Goal: Task Accomplishment & Management: Manage account settings

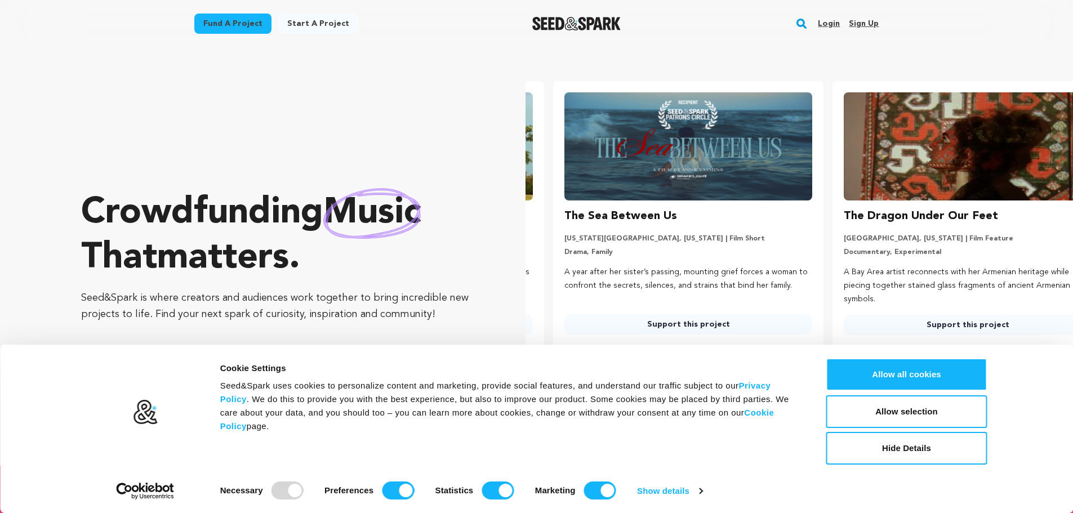
scroll to position [0, 288]
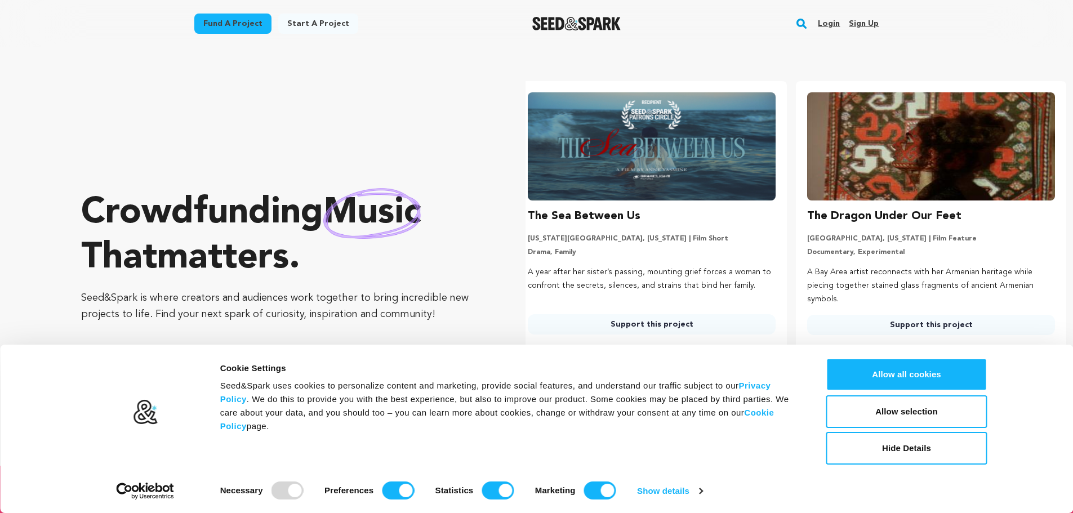
click at [856, 24] on link "Sign up" at bounding box center [864, 24] width 30 height 18
click at [918, 368] on button "Allow all cookies" at bounding box center [906, 374] width 161 height 33
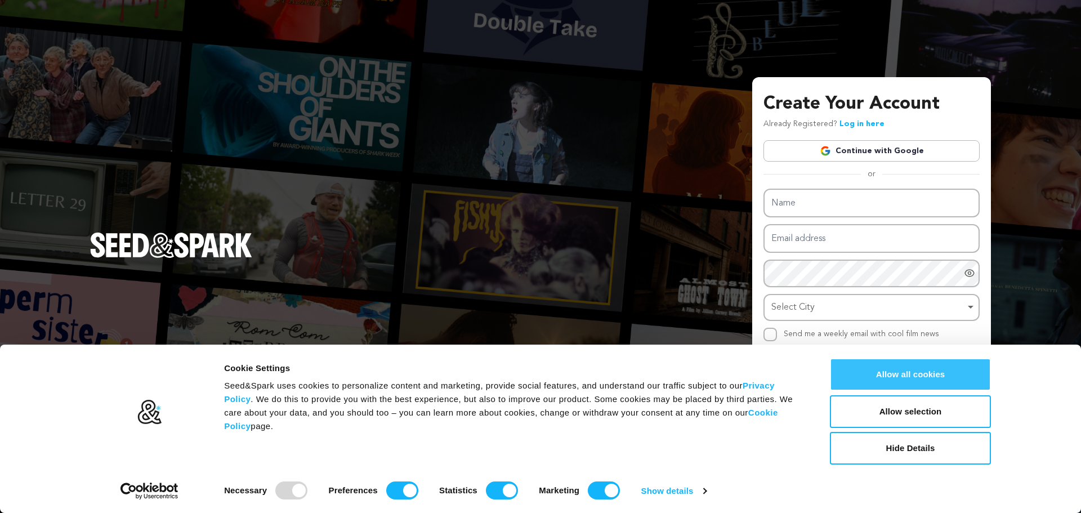
click at [901, 378] on button "Allow all cookies" at bounding box center [910, 374] width 161 height 33
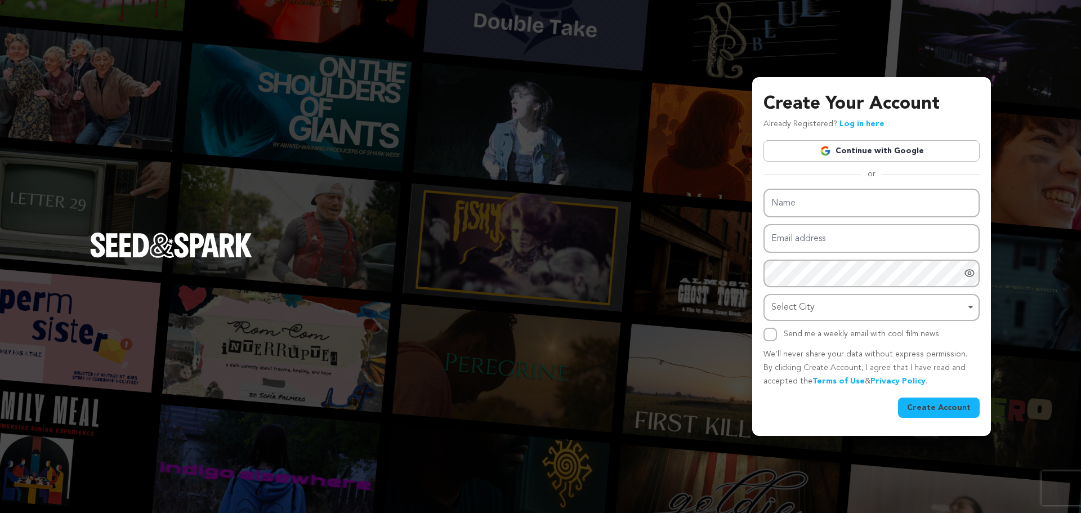
click at [903, 149] on link "Continue with Google" at bounding box center [872, 150] width 216 height 21
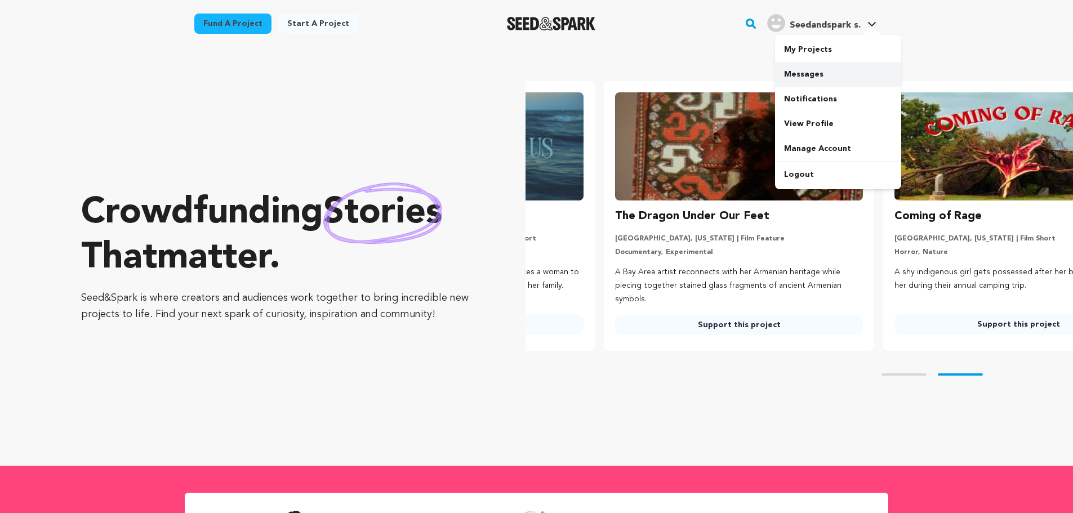
scroll to position [0, 288]
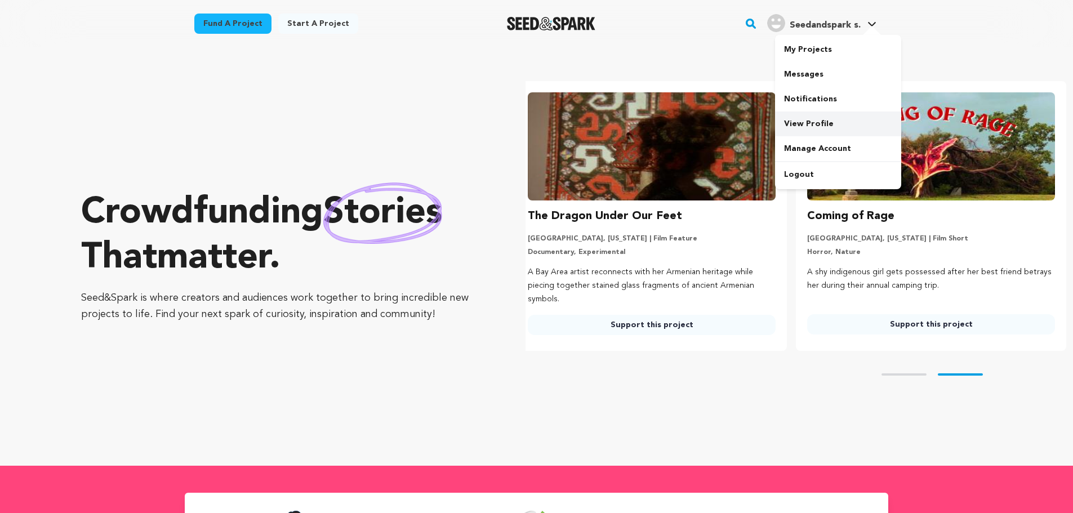
click at [794, 123] on link "View Profile" at bounding box center [838, 124] width 126 height 25
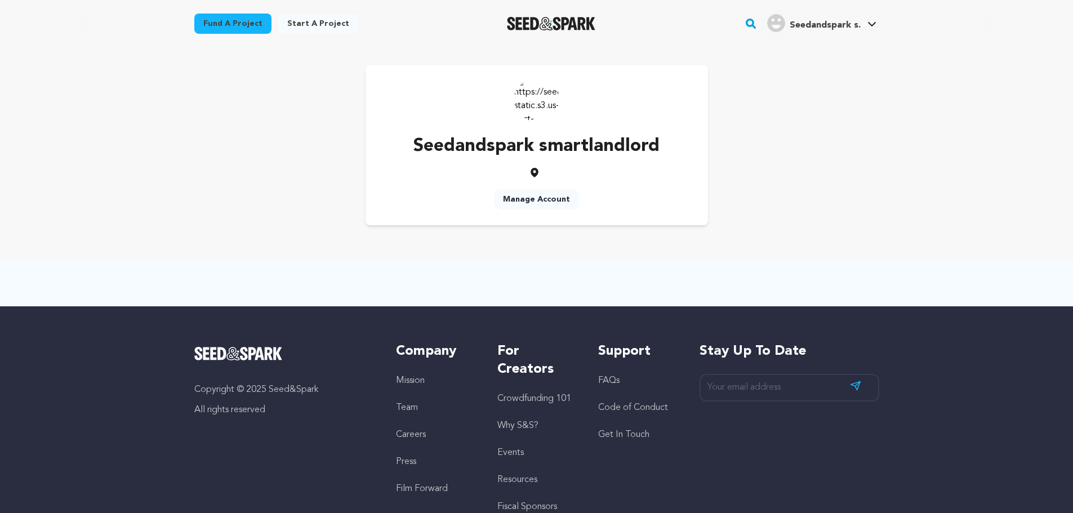
click at [542, 202] on link "Manage Account" at bounding box center [536, 199] width 85 height 20
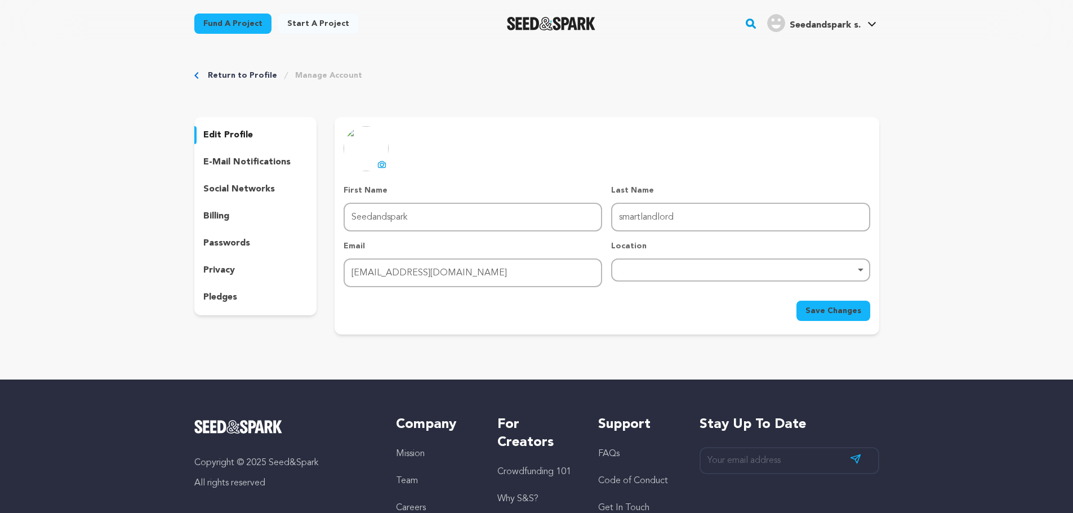
click at [379, 164] on icon at bounding box center [381, 164] width 9 height 9
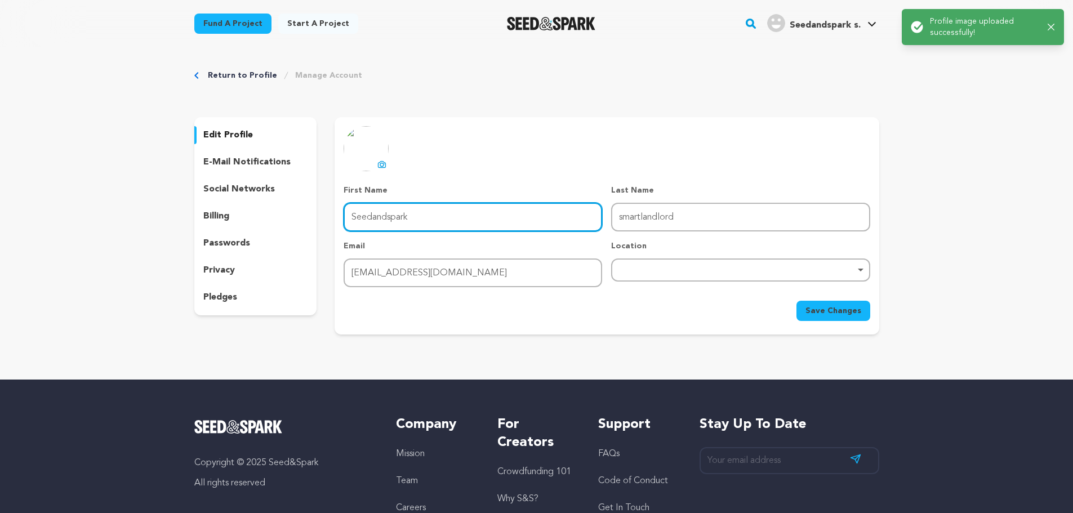
click at [448, 224] on input "Seedandspark" at bounding box center [473, 217] width 259 height 29
paste input "mart Landlord LTD"
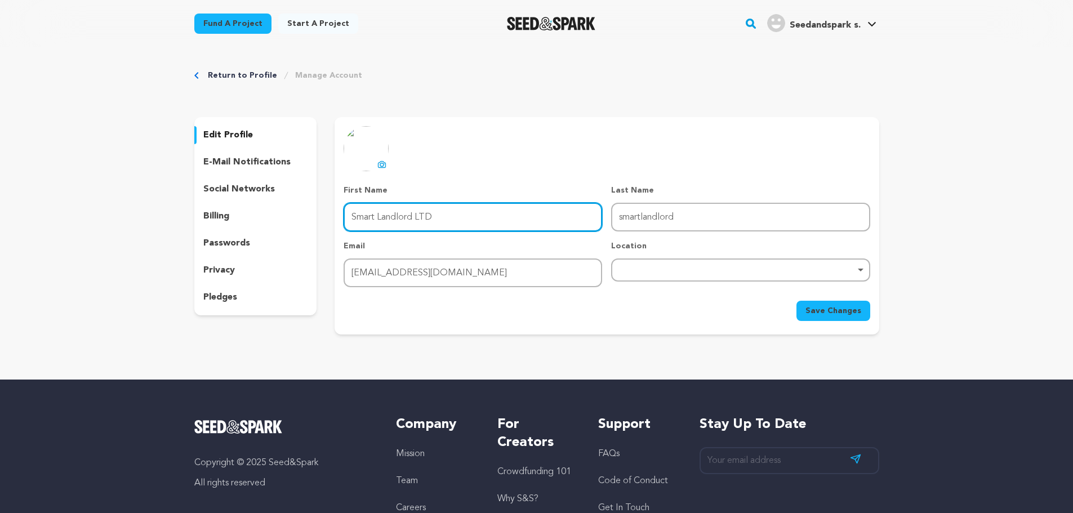
drag, startPoint x: 416, startPoint y: 215, endPoint x: 469, endPoint y: 215, distance: 52.9
click at [475, 213] on input "Smart Landlord LTD" at bounding box center [473, 217] width 259 height 29
type input "Smart Landlord"
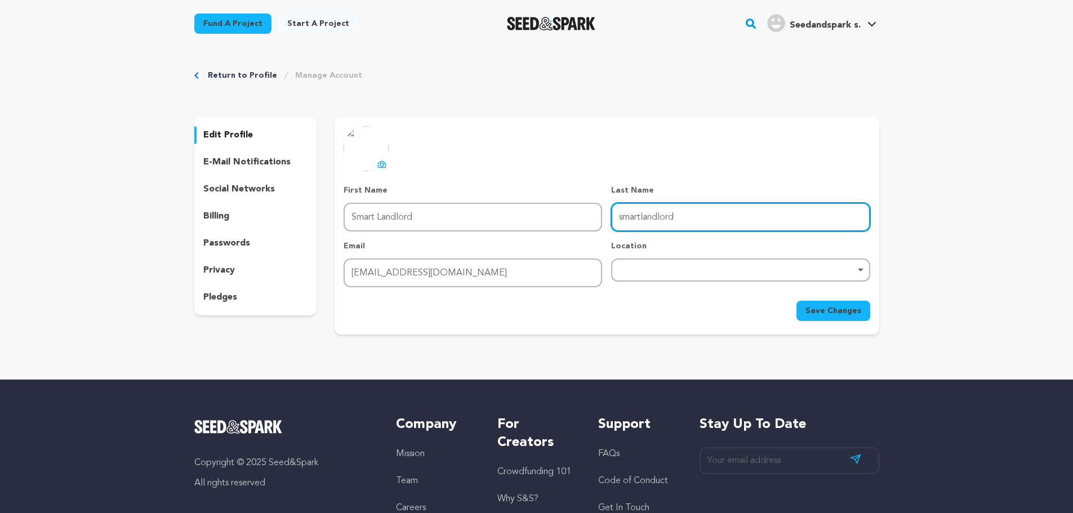
paste input "LTD"
type input "LTD"
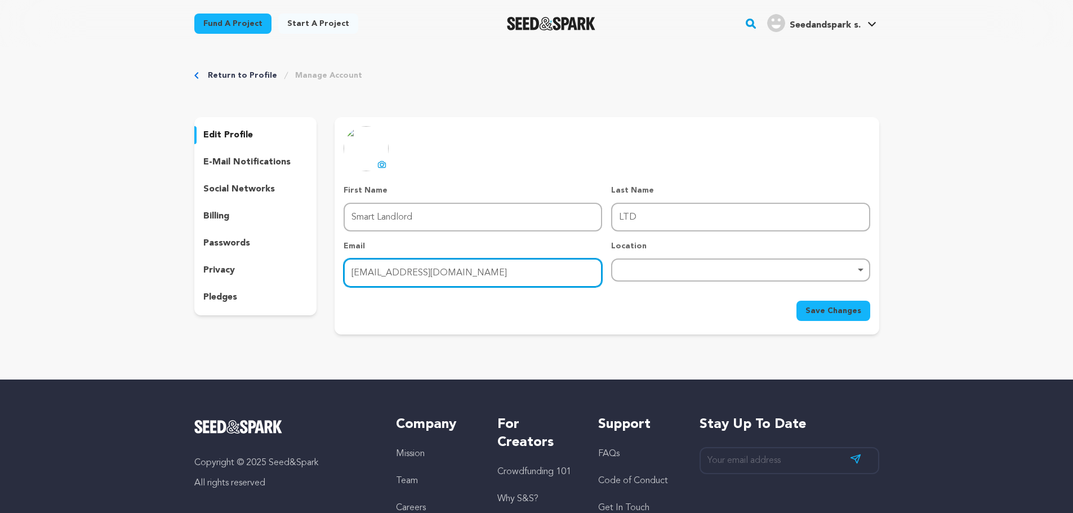
click at [448, 274] on input "smartlandlord77@gmail.com" at bounding box center [473, 273] width 259 height 29
click at [656, 267] on div "Remove item" at bounding box center [740, 270] width 259 height 23
click at [787, 272] on div "Remove item" at bounding box center [740, 270] width 247 height 5
paste input "Germany"
type input "Germany"
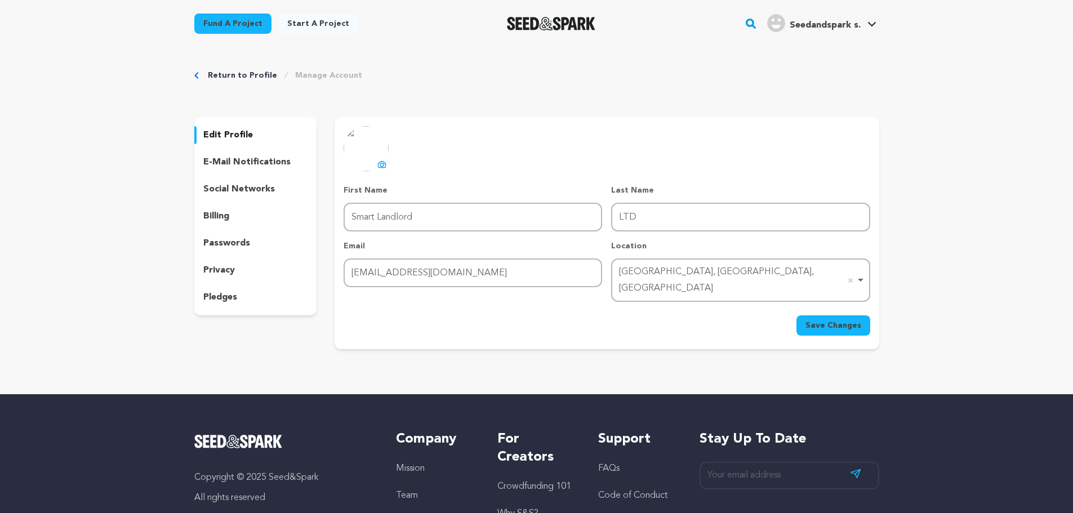
click at [825, 320] on span "Save Changes" at bounding box center [833, 325] width 56 height 11
click at [244, 194] on p "social networks" at bounding box center [239, 189] width 72 height 14
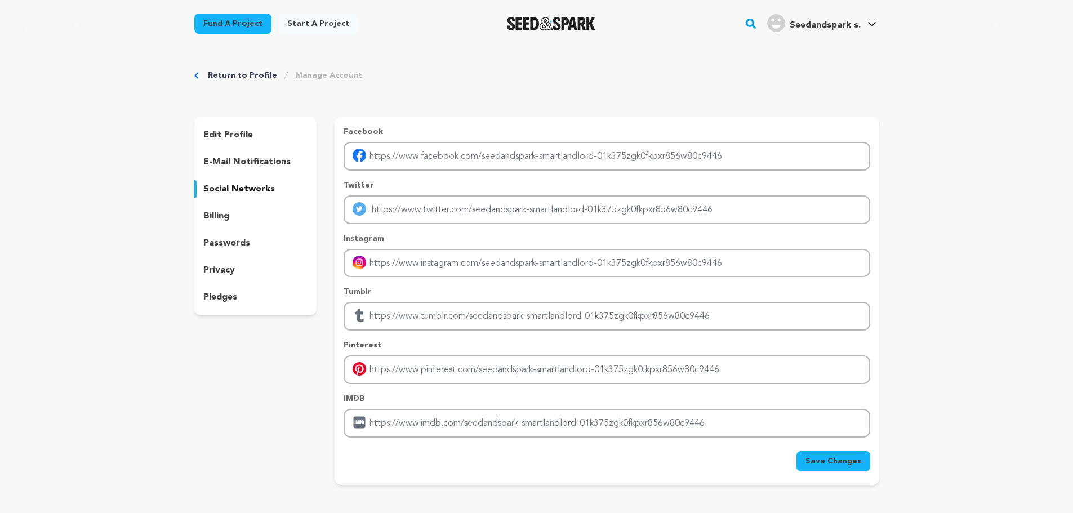
click at [234, 160] on p "e-mail notifications" at bounding box center [246, 162] width 87 height 14
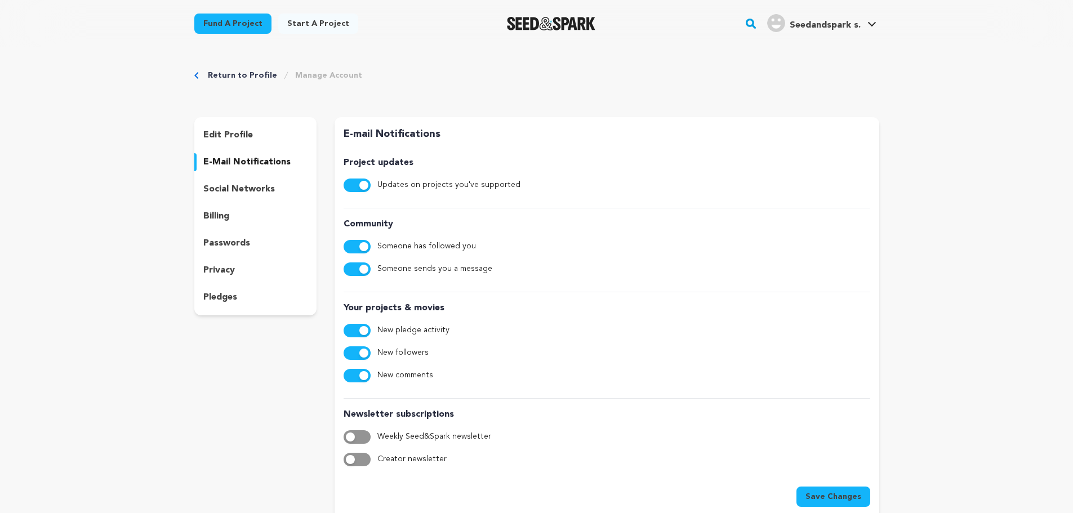
click at [234, 188] on p "social networks" at bounding box center [239, 189] width 72 height 14
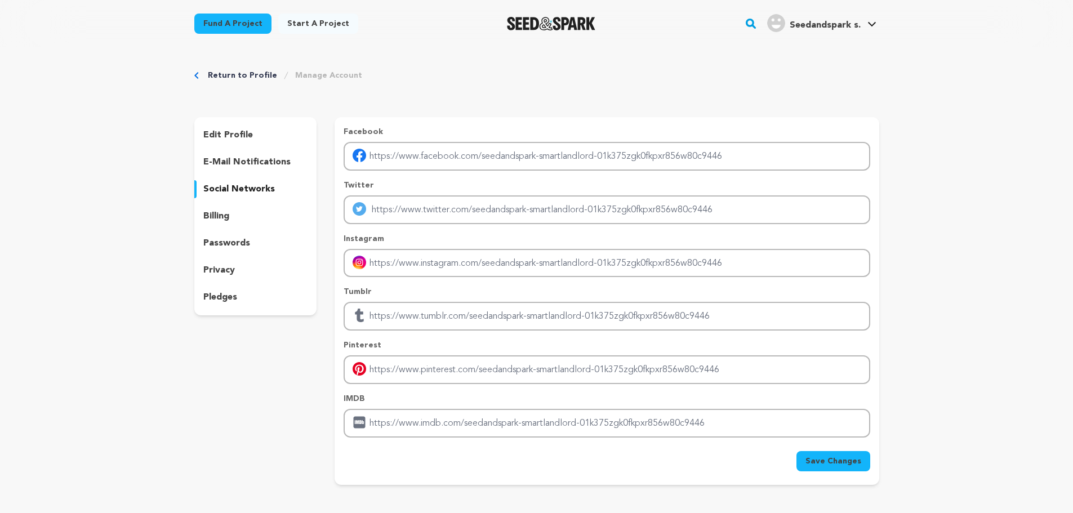
click at [232, 207] on div "billing" at bounding box center [255, 216] width 123 height 18
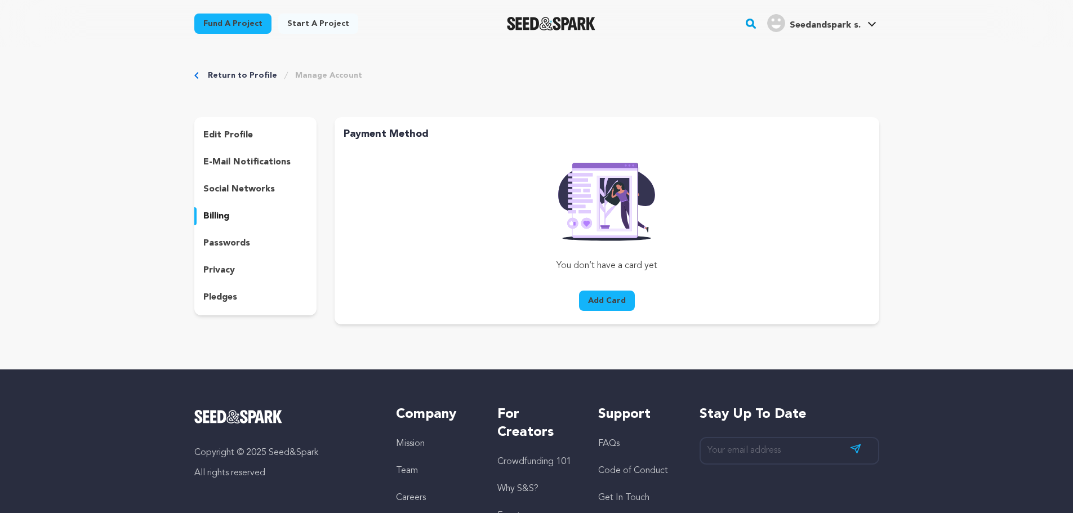
click at [236, 233] on div "edit profile e-mail notifications social networks billing passwords privacy ple…" at bounding box center [255, 216] width 123 height 198
click at [234, 243] on p "passwords" at bounding box center [226, 244] width 47 height 14
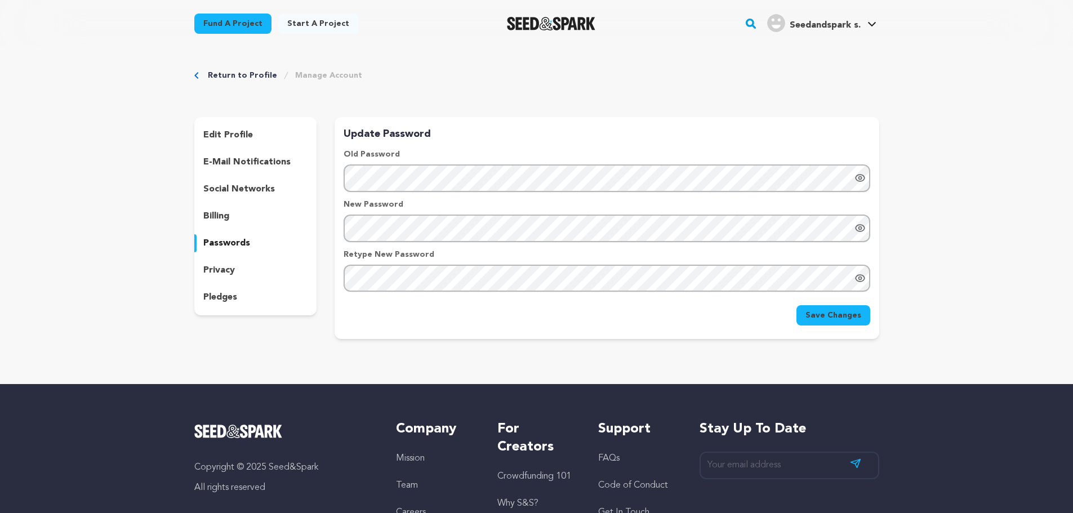
click at [222, 264] on p "privacy" at bounding box center [219, 271] width 32 height 14
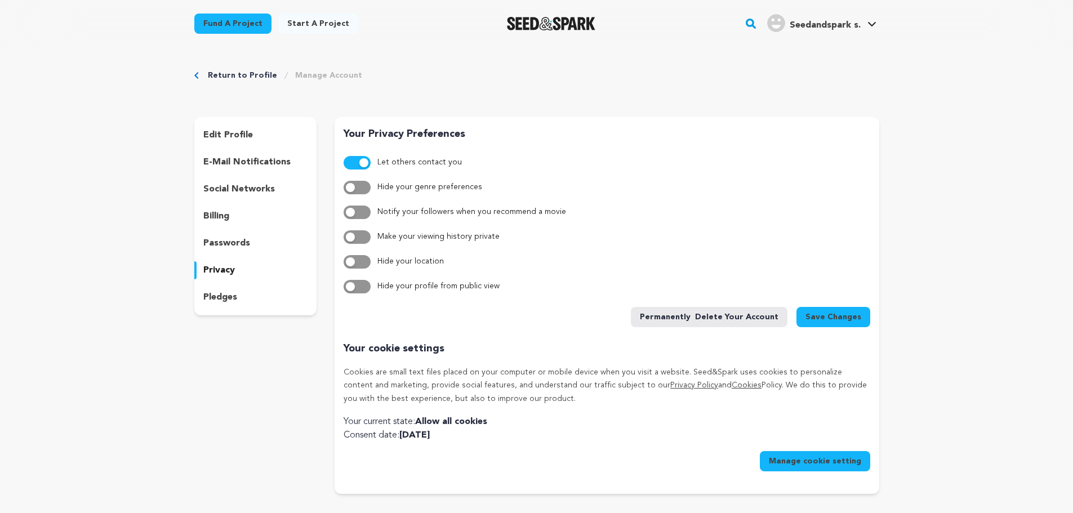
click at [243, 195] on p "social networks" at bounding box center [239, 189] width 72 height 14
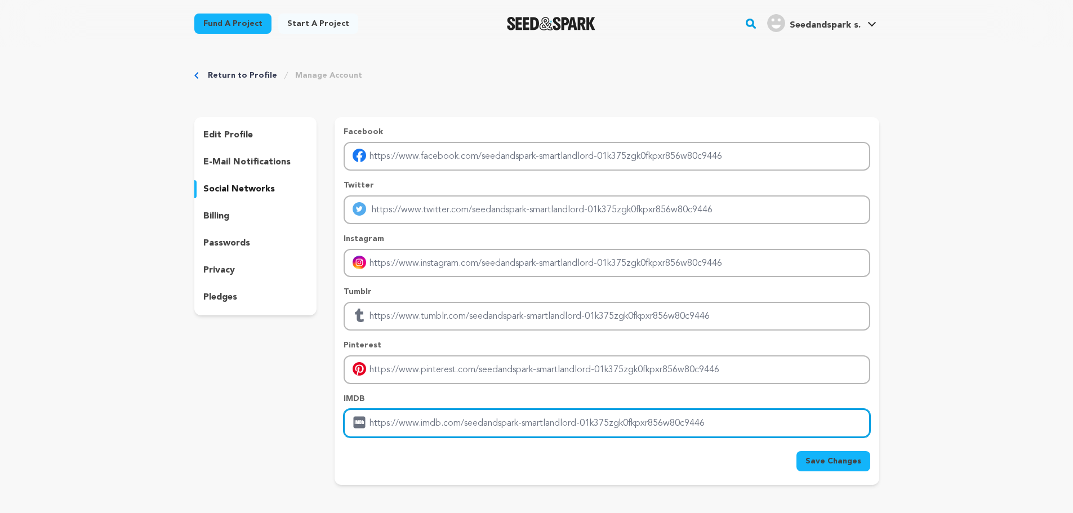
click at [411, 428] on input "Enter IMDB profile link" at bounding box center [607, 423] width 526 height 29
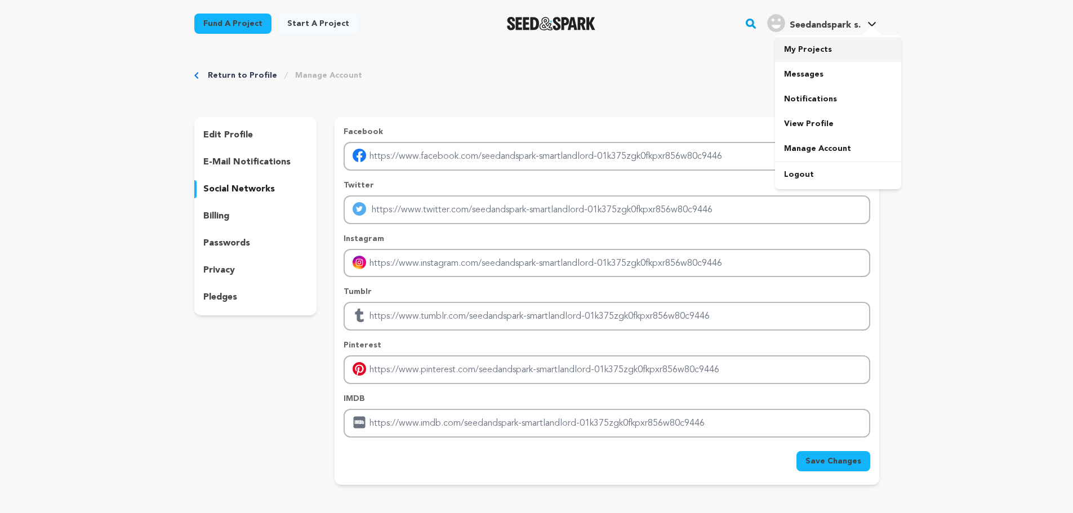
click at [813, 49] on link "My Projects" at bounding box center [838, 49] width 126 height 25
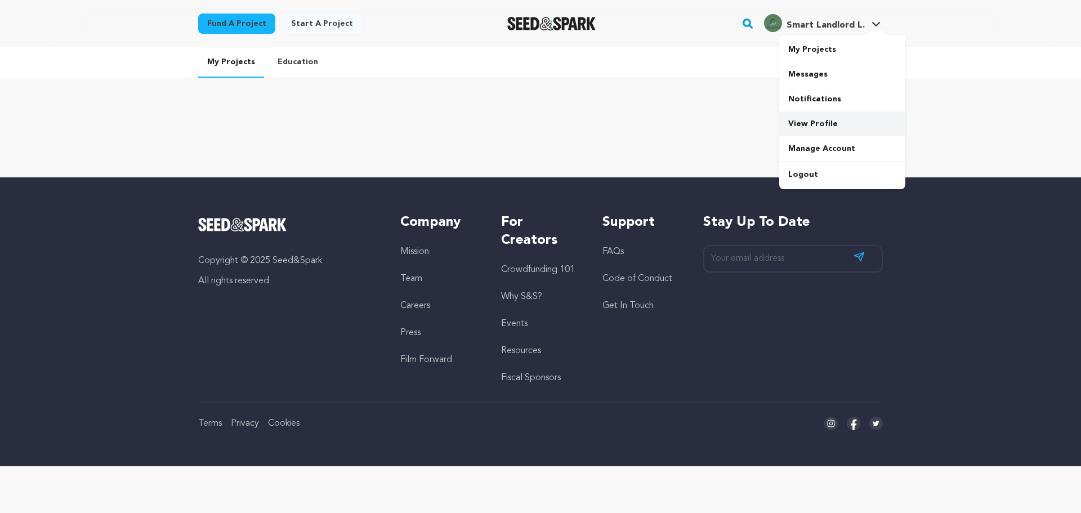
click at [816, 119] on link "View Profile" at bounding box center [843, 124] width 126 height 25
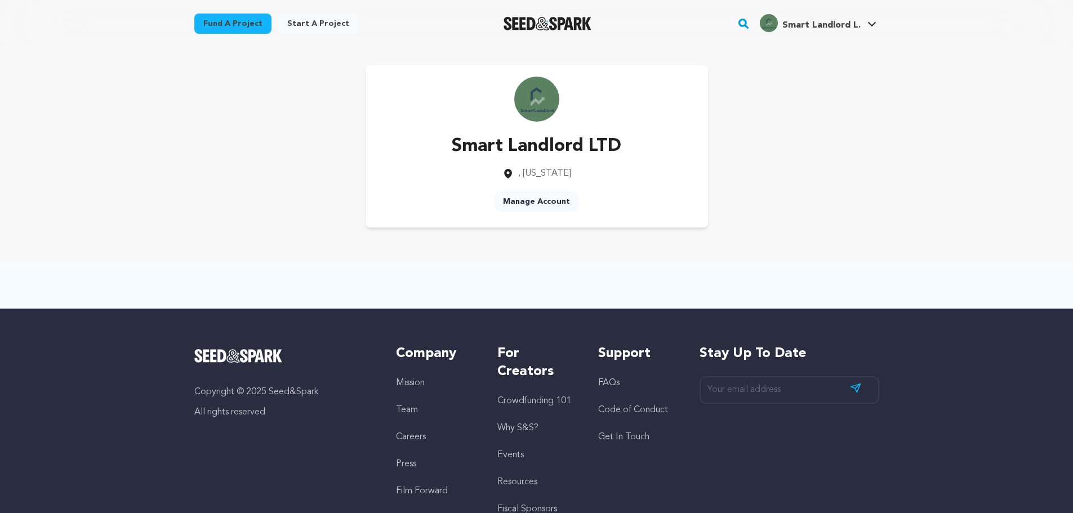
click at [565, 176] on span ", [US_STATE]" at bounding box center [544, 173] width 53 height 9
click at [546, 196] on link "Manage Account" at bounding box center [536, 202] width 85 height 20
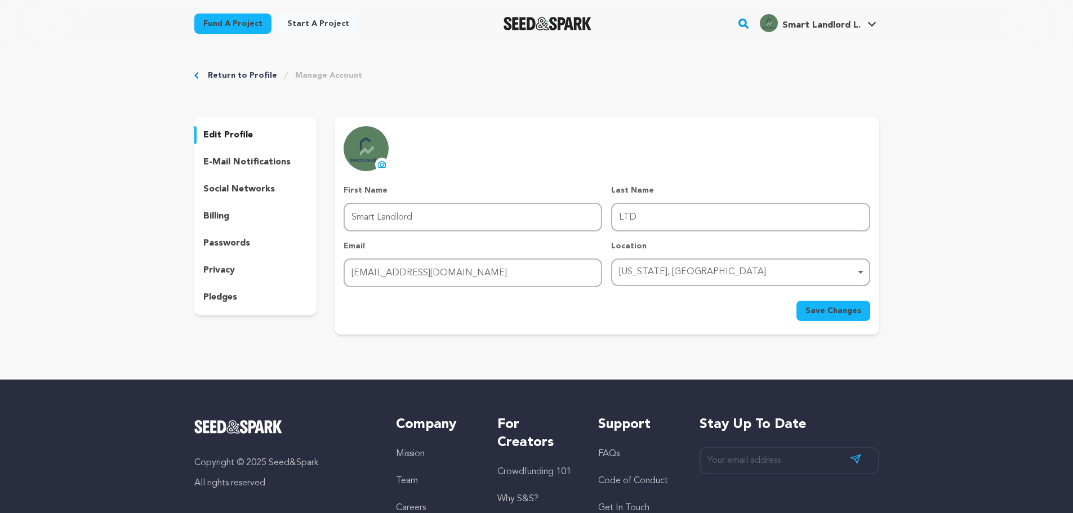
click at [719, 271] on div "Pennsylvania, United States Remove item" at bounding box center [737, 272] width 236 height 16
click at [729, 266] on div "Pennsylvania, United States Remove item" at bounding box center [737, 272] width 236 height 16
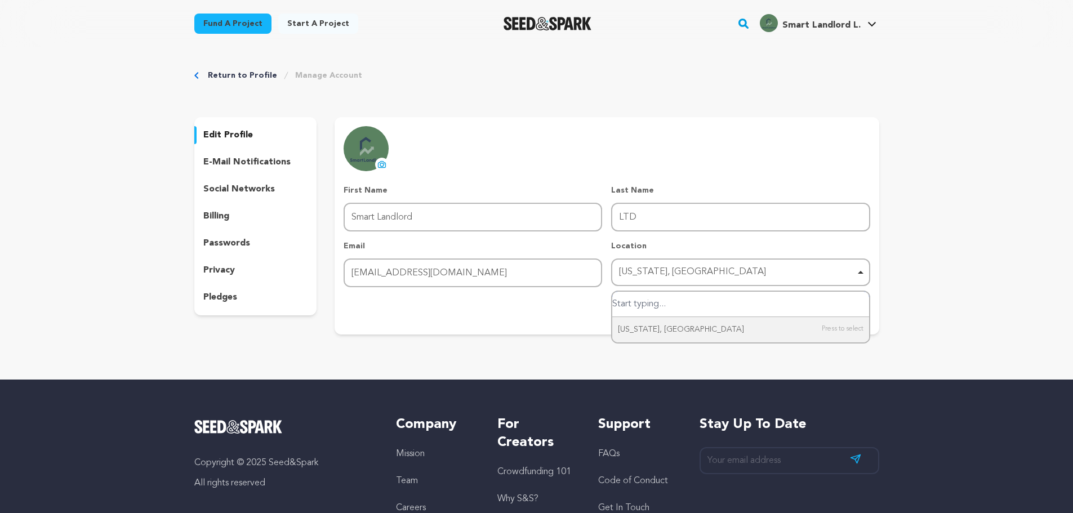
click at [688, 305] on input "Pennsylvania, United States" at bounding box center [740, 304] width 256 height 25
paste input "Munich"
type input "Munich"
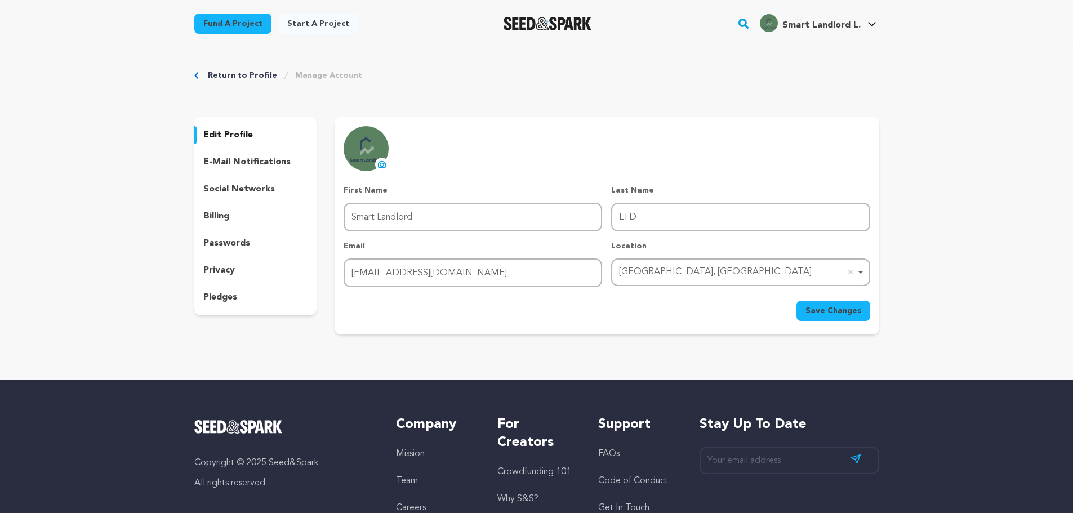
click at [814, 308] on span "Save Changes" at bounding box center [833, 310] width 56 height 11
click at [825, 312] on span "Save Changes" at bounding box center [833, 310] width 56 height 11
click at [224, 189] on p "social networks" at bounding box center [239, 189] width 72 height 14
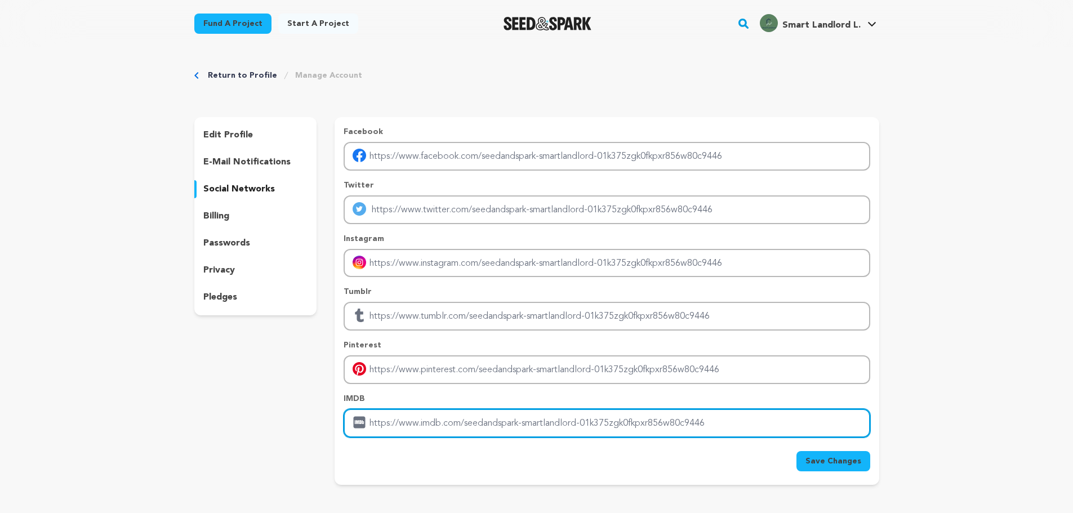
click at [471, 420] on input "Enter IMDB profile link" at bounding box center [607, 423] width 526 height 29
paste input "https://www.smartlandlord.de/"
type input "https://www.smartlandlord.de/"
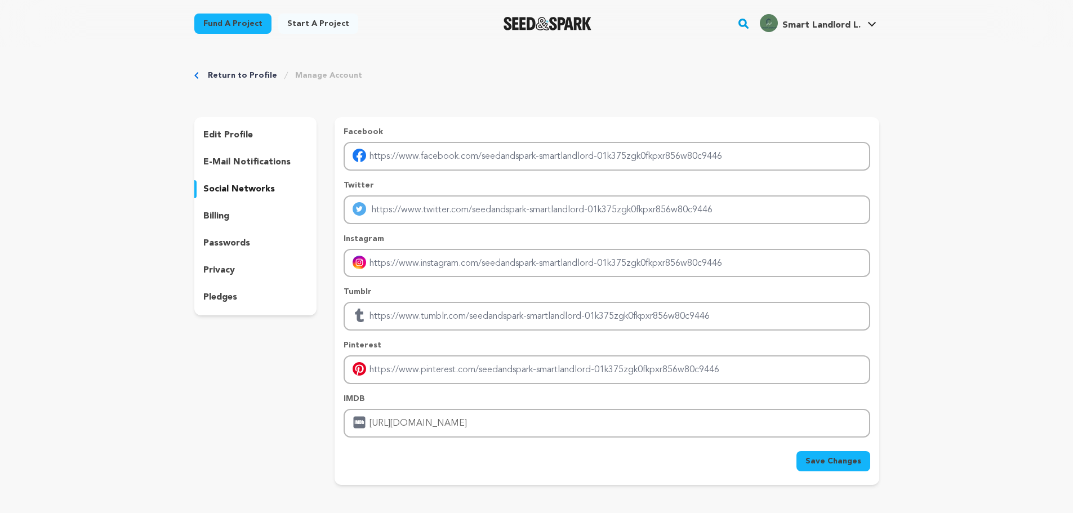
click at [820, 458] on span "Save Changes" at bounding box center [833, 461] width 56 height 11
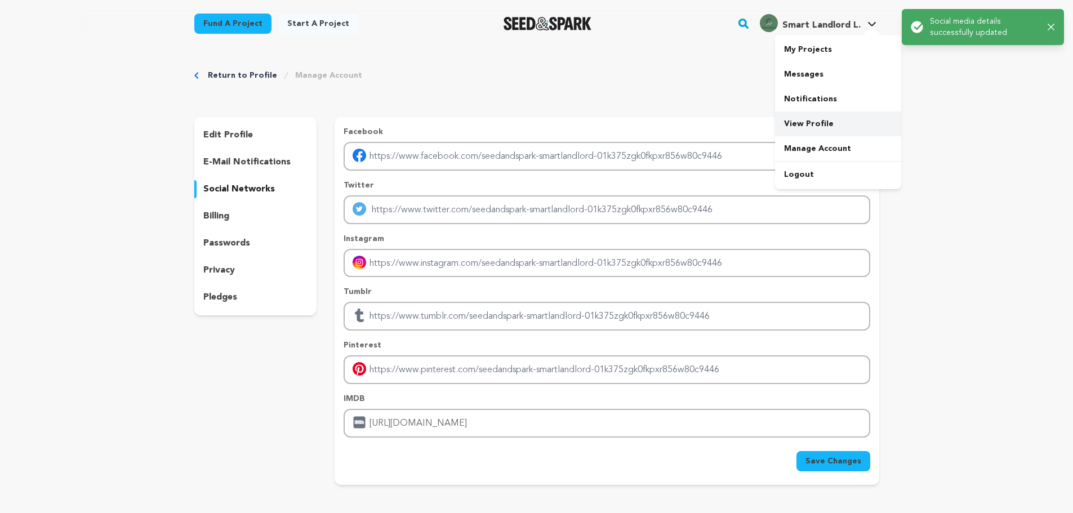
click at [815, 132] on link "View Profile" at bounding box center [838, 124] width 126 height 25
